Goal: Task Accomplishment & Management: Manage account settings

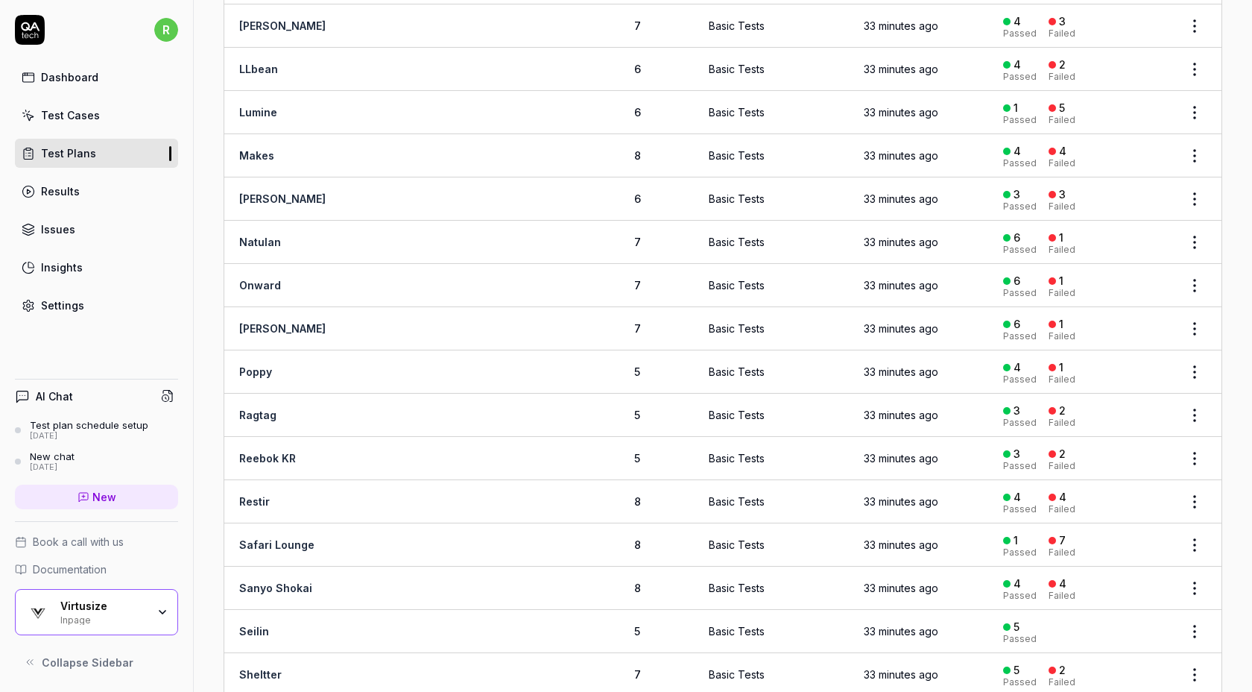
scroll to position [1165, 0]
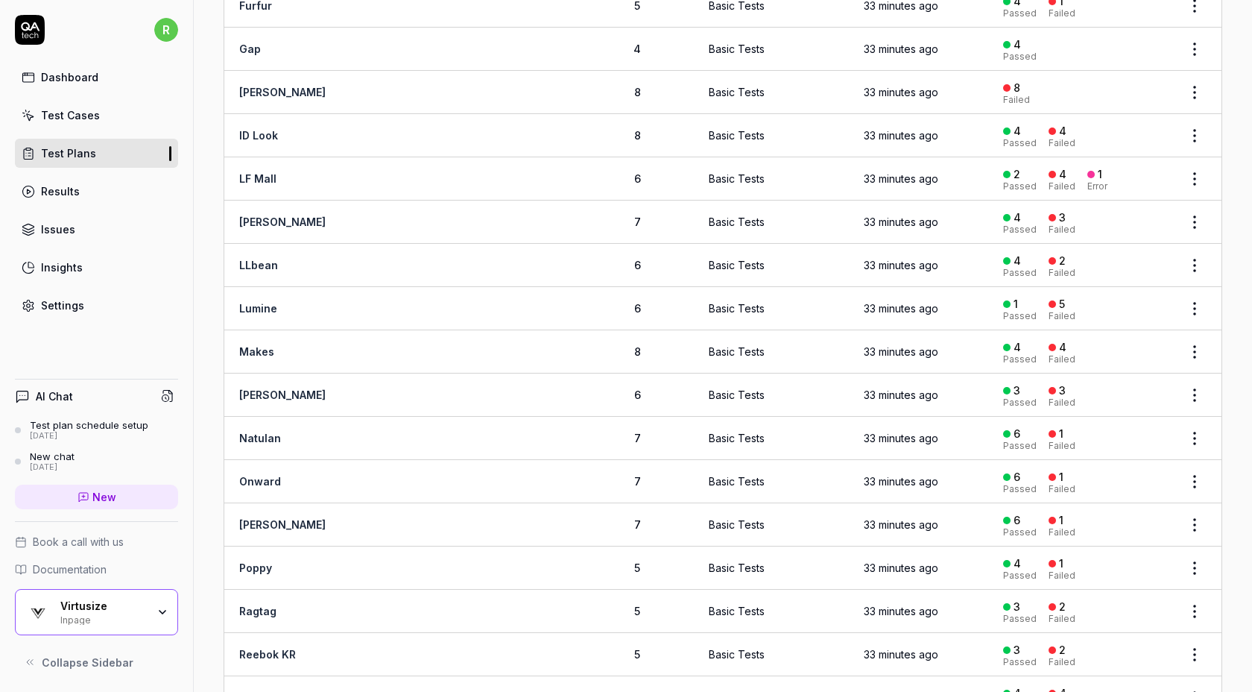
click at [309, 86] on link "[PERSON_NAME]" at bounding box center [282, 92] width 86 height 13
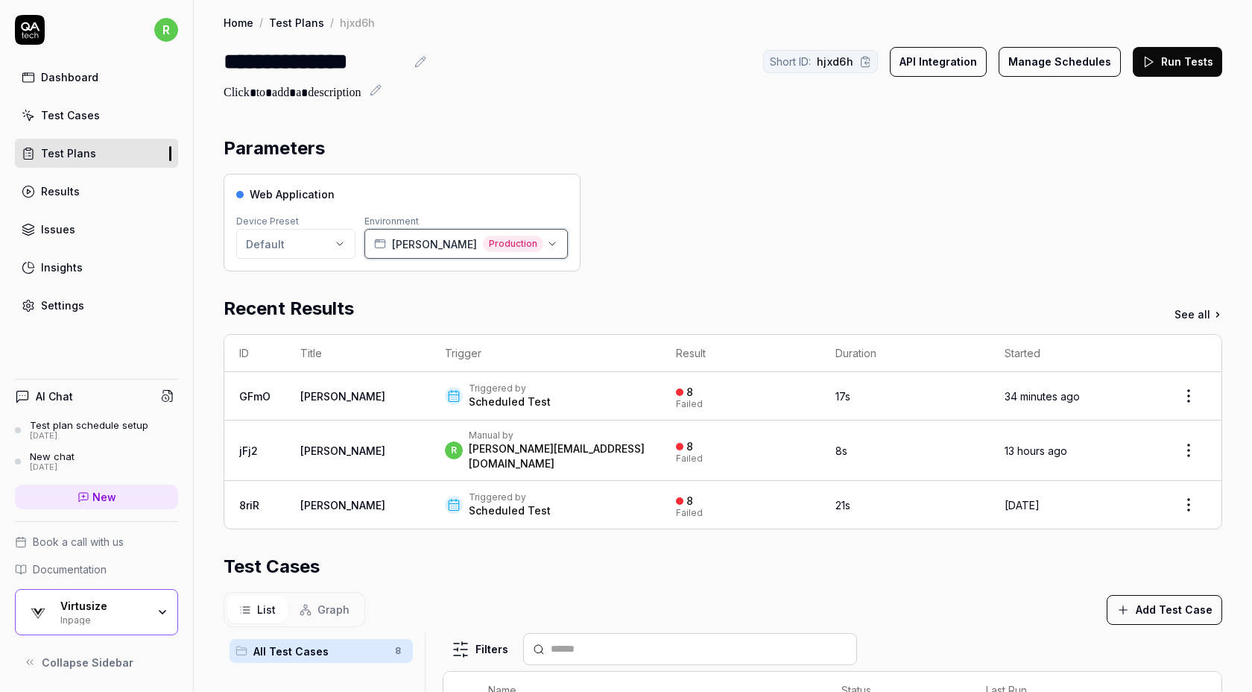
click at [534, 242] on span "Production" at bounding box center [513, 244] width 60 height 16
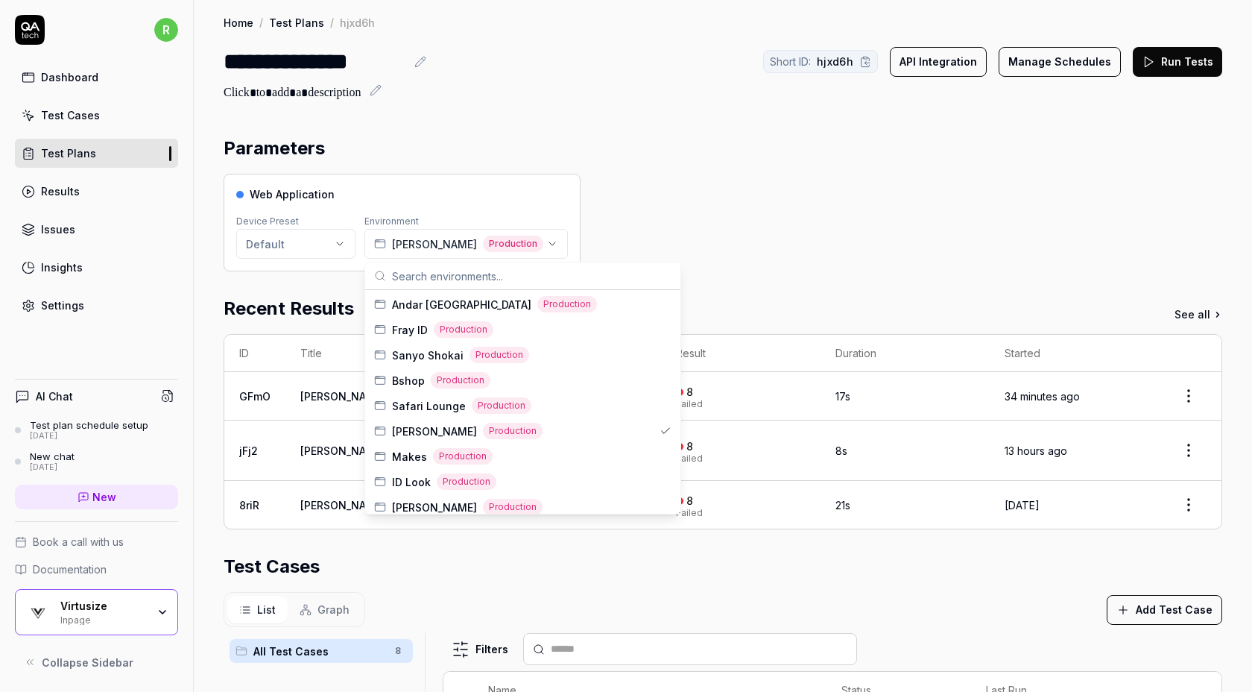
scroll to position [1847, 0]
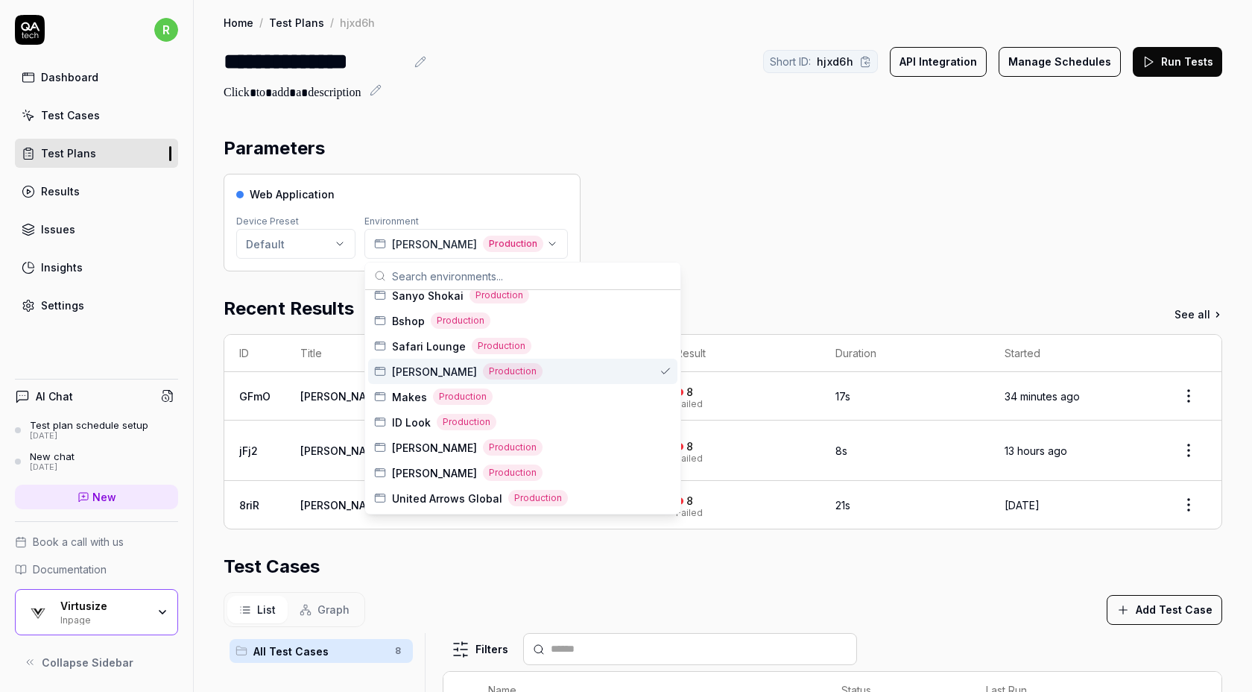
click at [609, 188] on div "Web Application Device Preset Default Environment [PERSON_NAME] Production" at bounding box center [723, 223] width 999 height 98
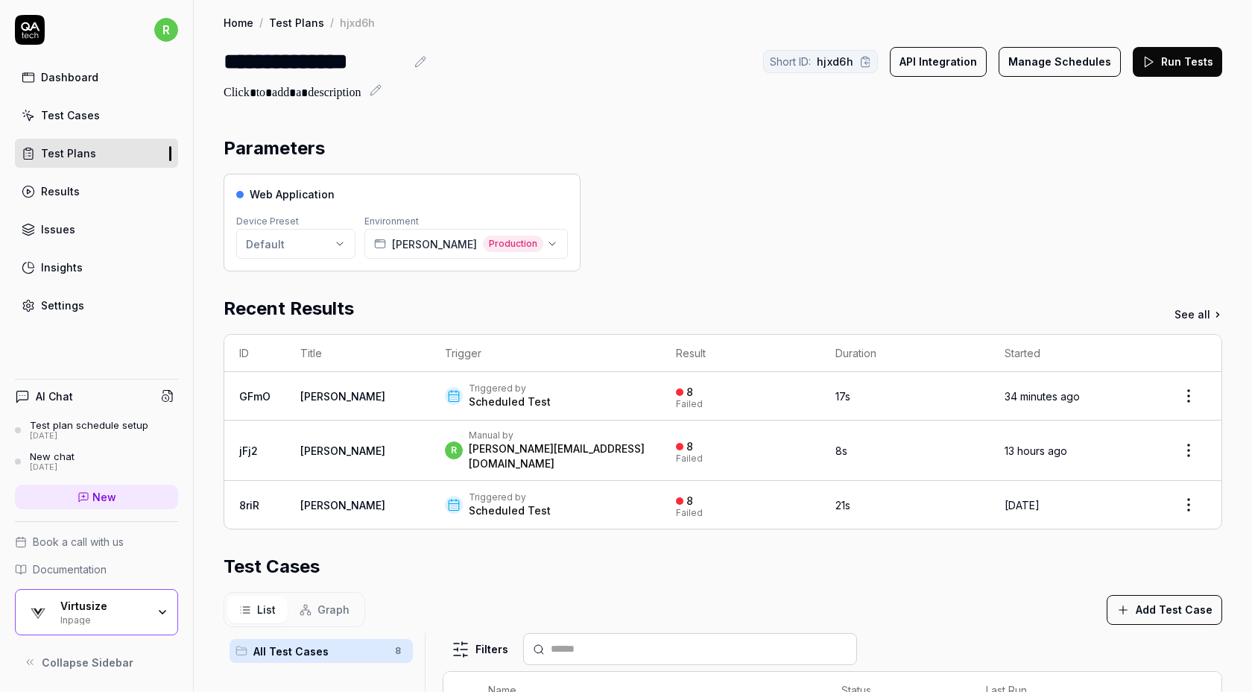
click at [1191, 314] on link "See all" at bounding box center [1199, 314] width 48 height 16
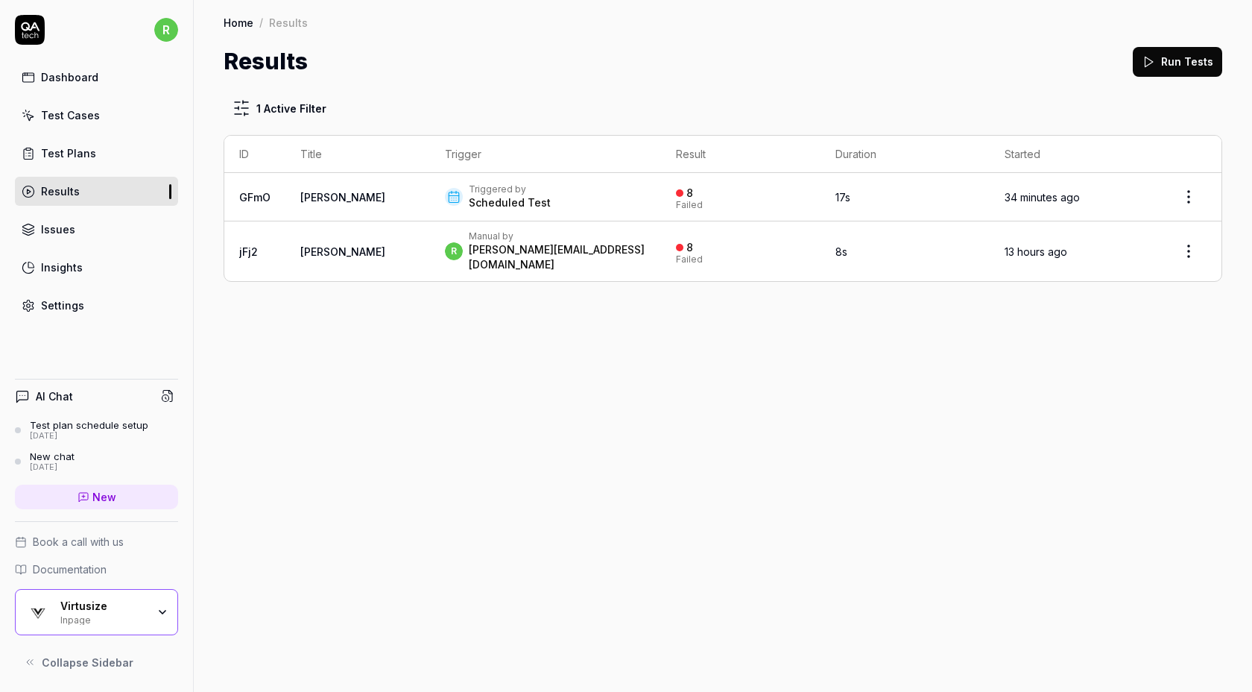
click at [88, 224] on link "Issues" at bounding box center [96, 229] width 163 height 29
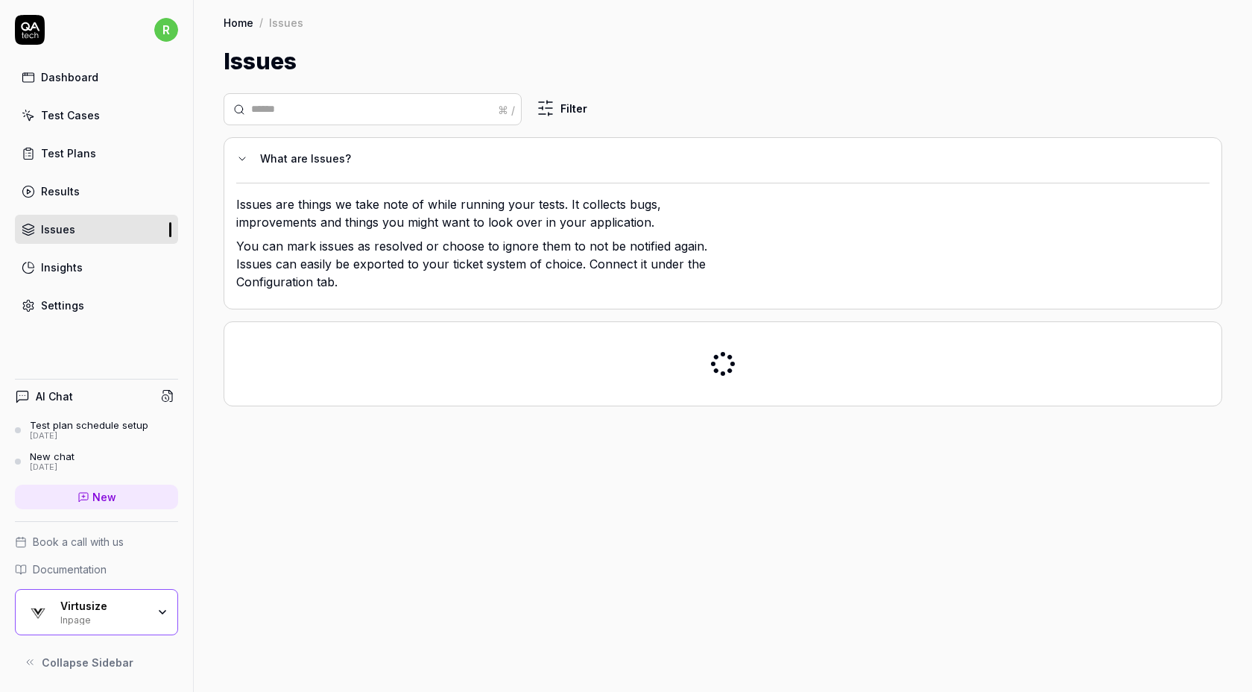
click at [121, 148] on link "Test Plans" at bounding box center [96, 153] width 163 height 29
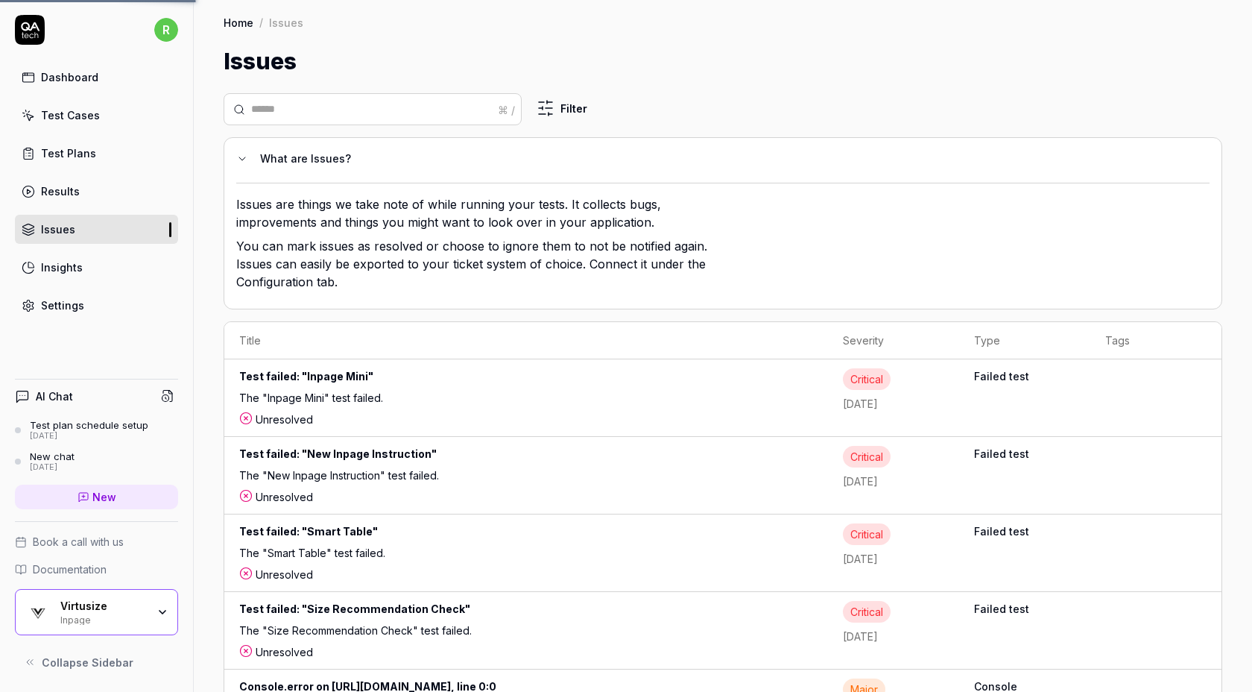
click at [121, 148] on link "Test Plans" at bounding box center [96, 153] width 163 height 29
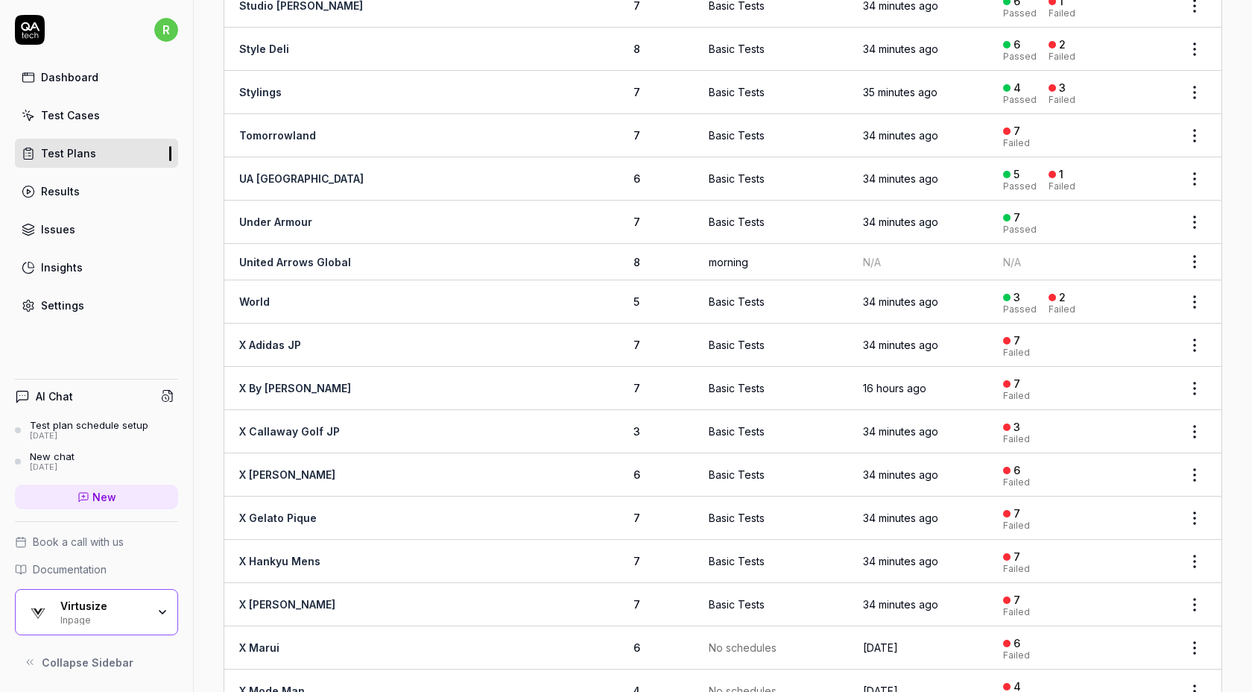
scroll to position [2213, 0]
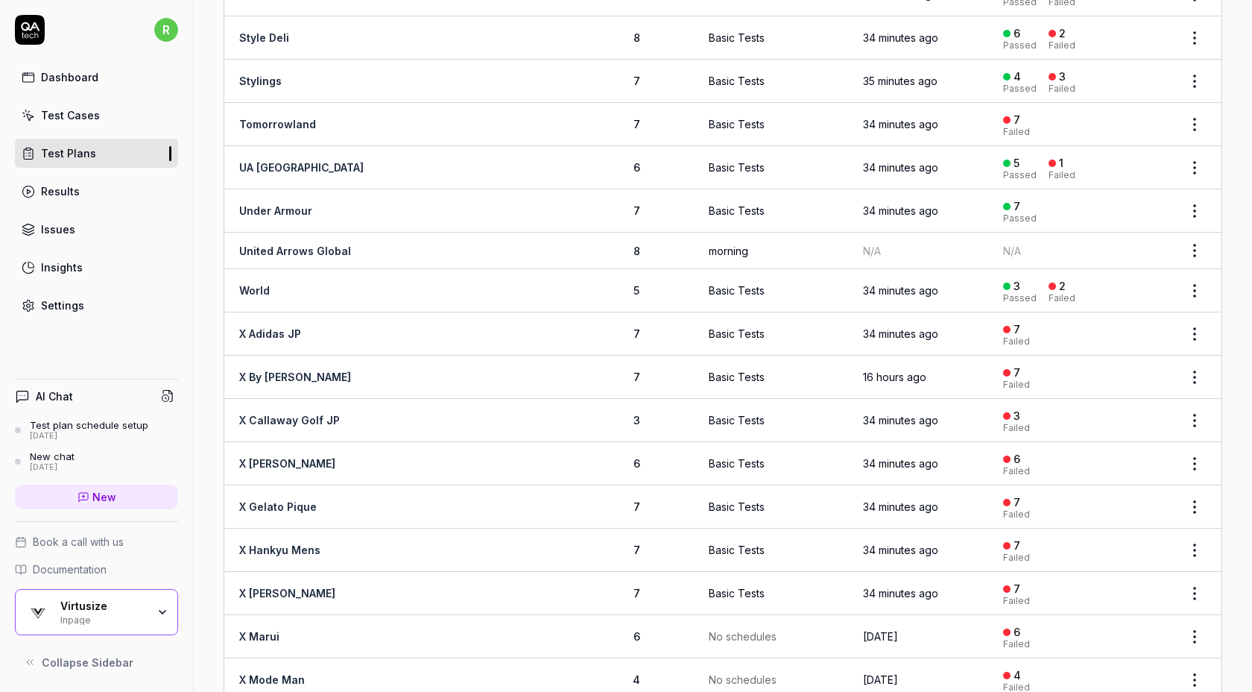
click at [1192, 229] on html "r Dashboard Test Cases Test Plans Results Issues Insights Settings AI Chat Test…" at bounding box center [626, 346] width 1252 height 692
click at [1115, 326] on span "Run Tests" at bounding box center [1115, 325] width 52 height 16
click at [1008, 244] on span "N/A" at bounding box center [1012, 250] width 18 height 13
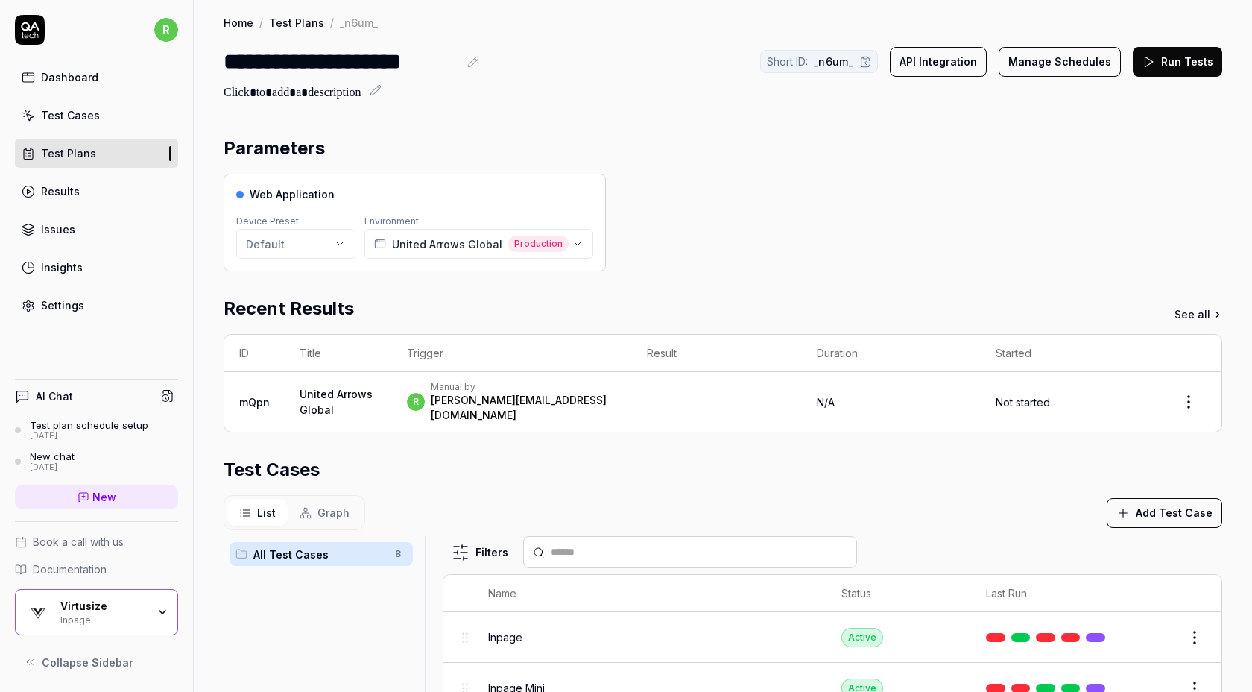
click at [1034, 59] on button "Manage Schedules" at bounding box center [1060, 62] width 122 height 30
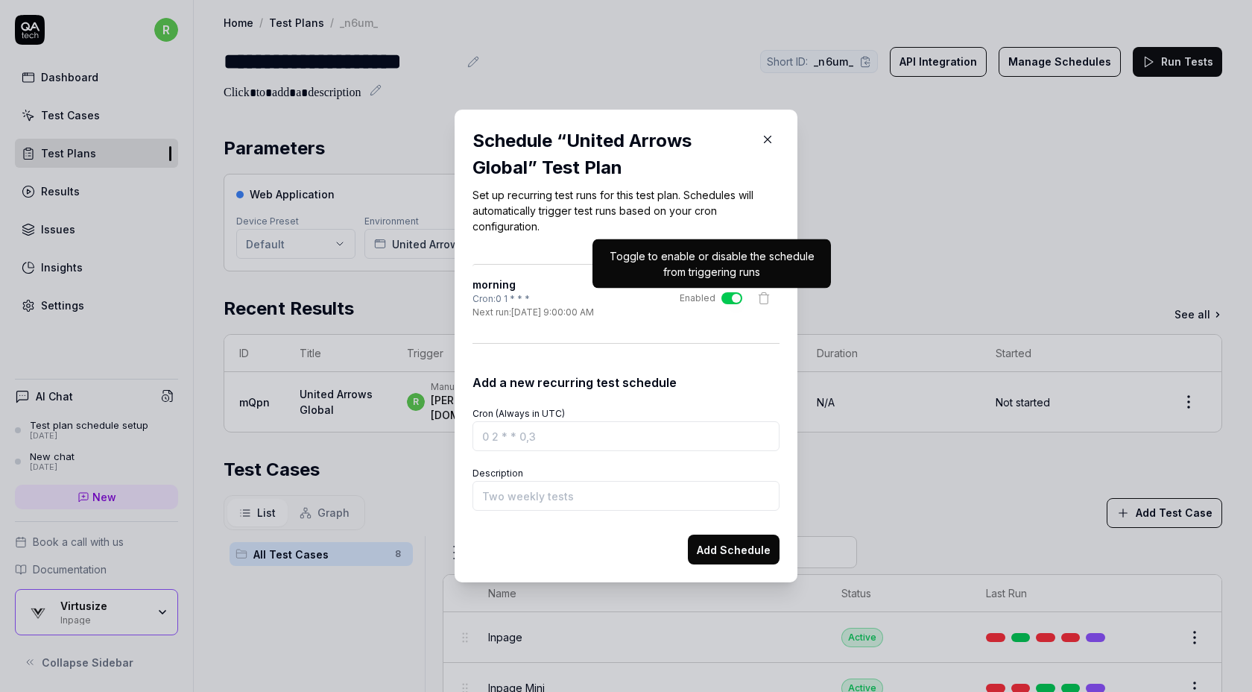
click at [762, 139] on icon "button" at bounding box center [767, 139] width 13 height 13
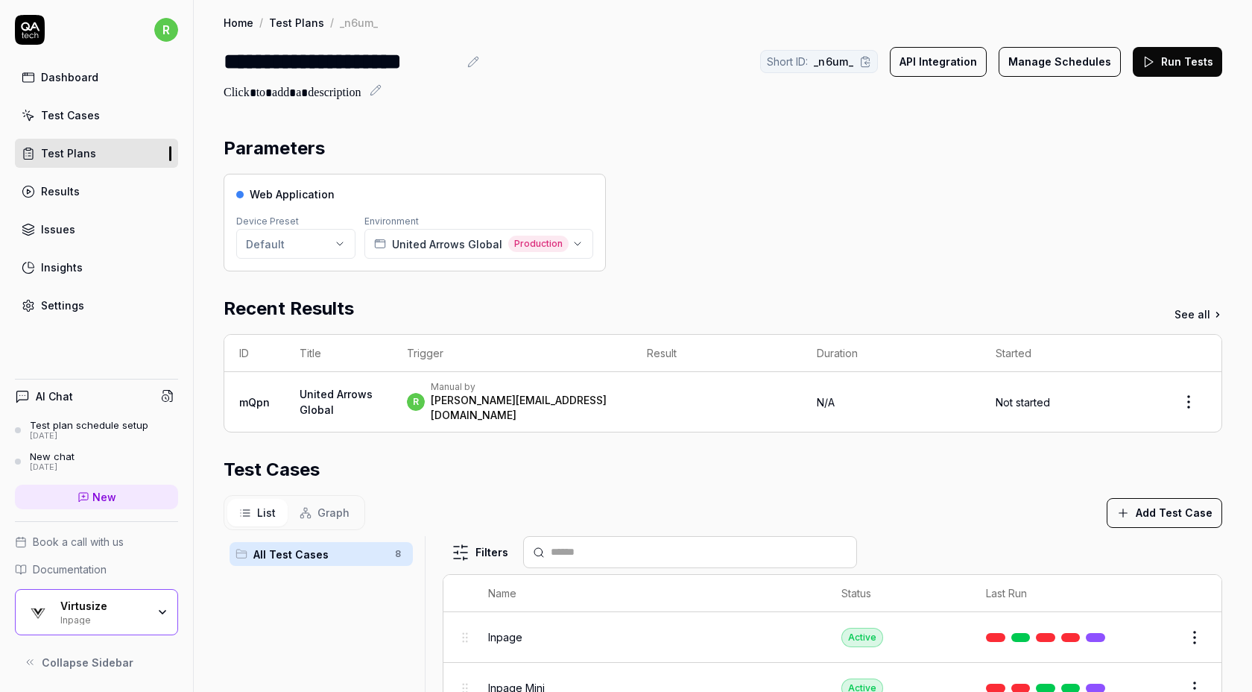
click at [802, 163] on section "Parameters Web Application Device Preset Default Environment United Arrows Glob…" at bounding box center [723, 203] width 999 height 136
